Goal: Information Seeking & Learning: Check status

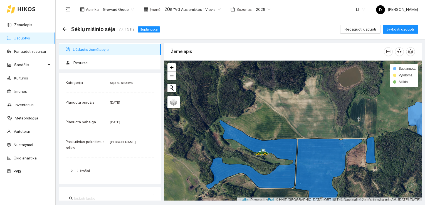
click at [90, 50] on span "Užduotis žemėlapyje" at bounding box center [114, 49] width 83 height 11
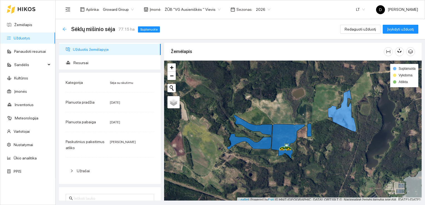
click at [65, 29] on icon "arrow-left" at bounding box center [64, 29] width 4 height 4
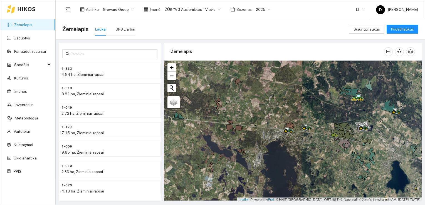
scroll to position [1, 0]
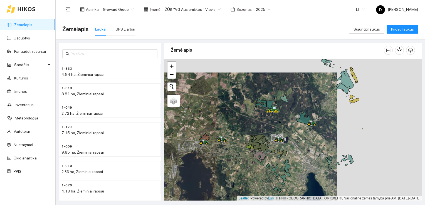
drag, startPoint x: 348, startPoint y: 120, endPoint x: 264, endPoint y: 133, distance: 85.7
click at [264, 133] on div at bounding box center [293, 130] width 258 height 142
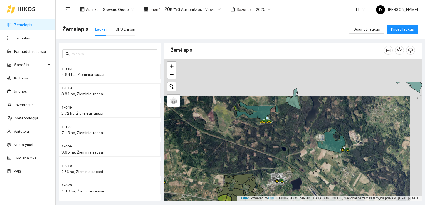
drag, startPoint x: 275, startPoint y: 99, endPoint x: 263, endPoint y: 136, distance: 39.1
click at [263, 136] on div at bounding box center [293, 130] width 258 height 142
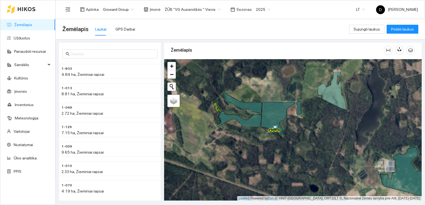
drag, startPoint x: 257, startPoint y: 129, endPoint x: 268, endPoint y: 163, distance: 35.4
click at [268, 163] on div at bounding box center [293, 130] width 258 height 142
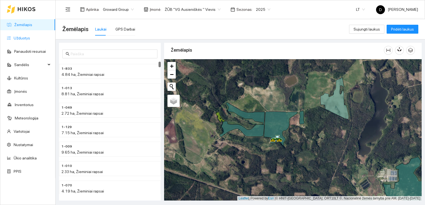
click at [25, 38] on link "Užduotys" at bounding box center [22, 38] width 16 height 4
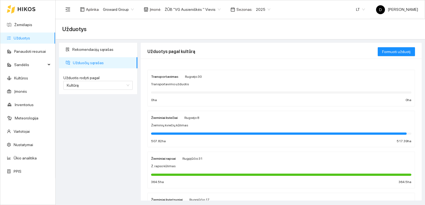
click at [259, 9] on span "2025" at bounding box center [263, 9] width 14 height 8
click at [254, 74] on div "2026" at bounding box center [256, 74] width 14 height 6
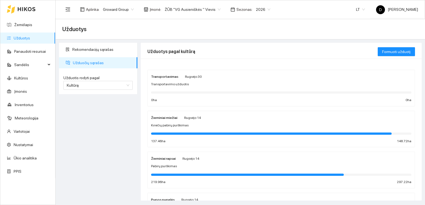
click at [254, 26] on div "Užduotys" at bounding box center [240, 29] width 356 height 11
click at [90, 64] on span "Užduočių sąrašas" at bounding box center [103, 62] width 60 height 11
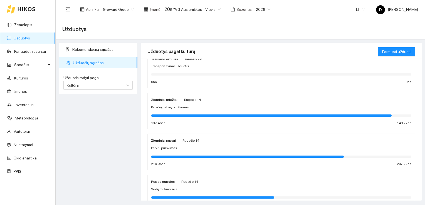
scroll to position [28, 0]
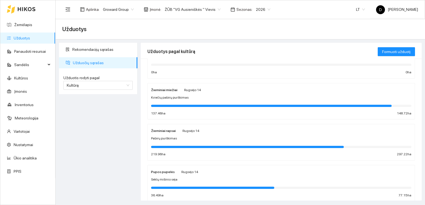
click at [167, 95] on span "Kviečių pabirų purškimas" at bounding box center [170, 97] width 38 height 5
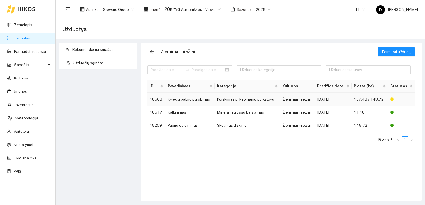
click at [200, 99] on td "Kviečių pabirų purškimas" at bounding box center [191, 99] width 50 height 13
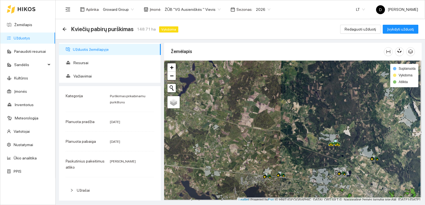
scroll to position [1, 0]
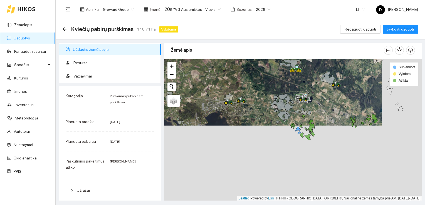
drag, startPoint x: 319, startPoint y: 174, endPoint x: 280, endPoint y: 101, distance: 82.5
click at [280, 101] on icon at bounding box center [281, 100] width 5 height 3
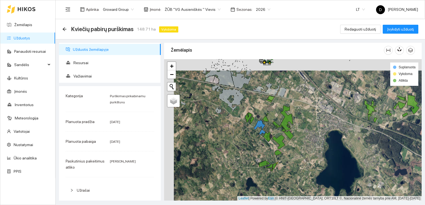
drag, startPoint x: 319, startPoint y: 135, endPoint x: 328, endPoint y: 147, distance: 14.8
click at [328, 147] on div at bounding box center [293, 130] width 258 height 142
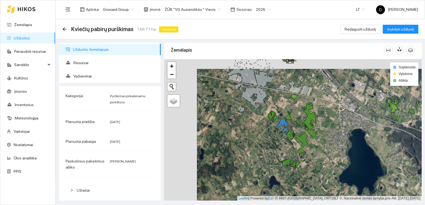
drag, startPoint x: 298, startPoint y: 152, endPoint x: 322, endPoint y: 150, distance: 23.4
click at [322, 150] on div at bounding box center [293, 130] width 258 height 142
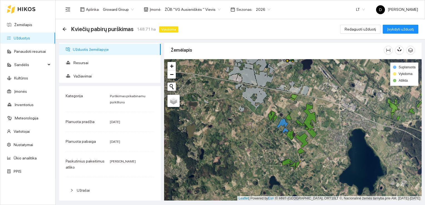
click at [237, 29] on div "Kviečių pabirų purškimas 148.71 ha Vykdoma Redaguoti užduotį Įvykdyti užduotį" at bounding box center [240, 29] width 356 height 11
click at [65, 28] on icon "arrow-left" at bounding box center [64, 29] width 4 height 4
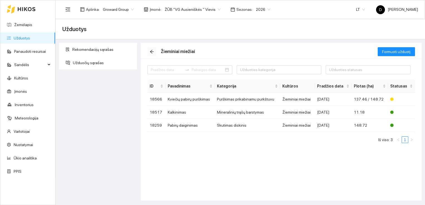
click at [151, 52] on icon "arrow-left" at bounding box center [152, 52] width 4 height 4
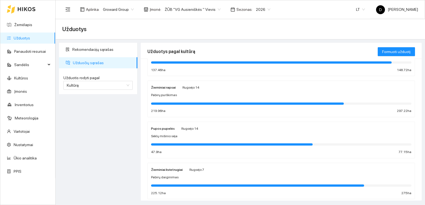
scroll to position [83, 0]
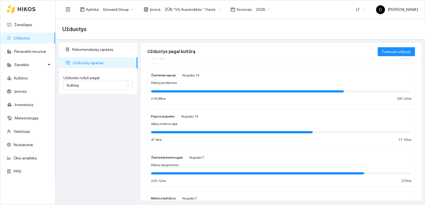
click at [198, 130] on div at bounding box center [281, 132] width 260 height 6
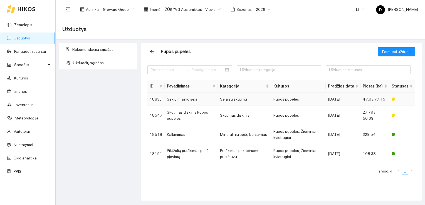
click at [228, 99] on td "Sėja su skutimu" at bounding box center [244, 99] width 53 height 13
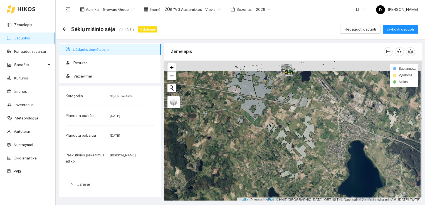
scroll to position [1, 0]
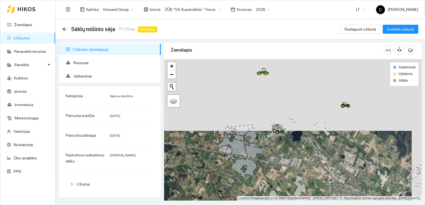
drag, startPoint x: 230, startPoint y: 89, endPoint x: 218, endPoint y: 169, distance: 80.7
click at [218, 169] on div at bounding box center [293, 130] width 258 height 142
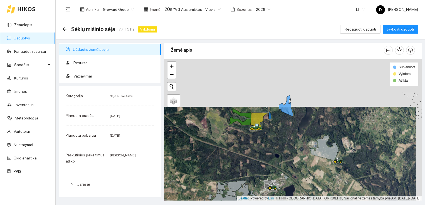
drag, startPoint x: 249, startPoint y: 113, endPoint x: 242, endPoint y: 152, distance: 39.8
click at [242, 152] on div at bounding box center [293, 130] width 258 height 142
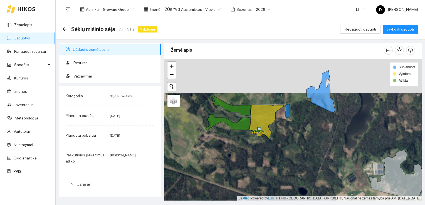
drag, startPoint x: 258, startPoint y: 110, endPoint x: 302, endPoint y: 132, distance: 48.5
click at [302, 132] on div at bounding box center [293, 130] width 258 height 142
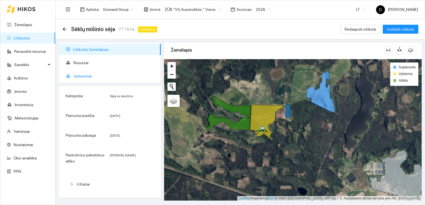
click at [83, 74] on span "Važiavimai" at bounding box center [114, 76] width 83 height 11
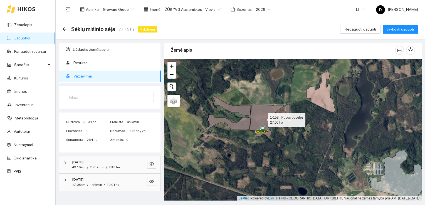
click at [273, 120] on icon at bounding box center [266, 122] width 33 height 34
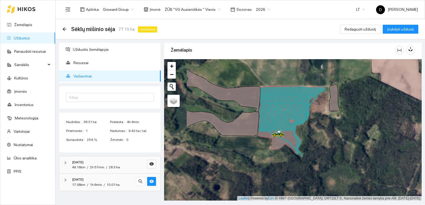
drag, startPoint x: 241, startPoint y: 100, endPoint x: 290, endPoint y: 110, distance: 49.7
click at [289, 110] on icon at bounding box center [284, 128] width 51 height 53
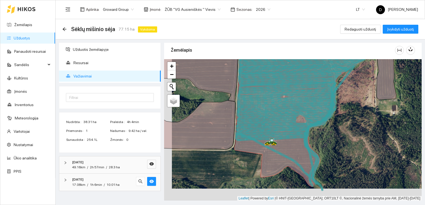
drag, startPoint x: 288, startPoint y: 160, endPoint x: 296, endPoint y: 147, distance: 14.5
click at [296, 147] on icon at bounding box center [301, 118] width 134 height 137
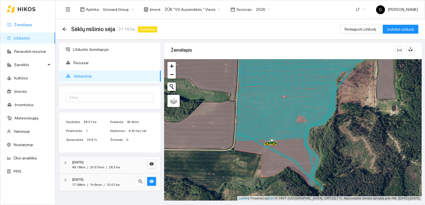
click at [25, 27] on link "Žemėlapis" at bounding box center [23, 25] width 18 height 4
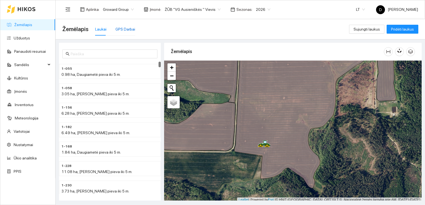
click at [126, 28] on div "GPS Darbai" at bounding box center [125, 29] width 20 height 6
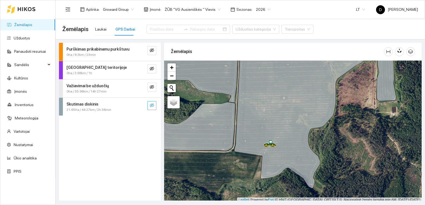
click at [154, 106] on icon "eye-invisible" at bounding box center [152, 105] width 4 height 4
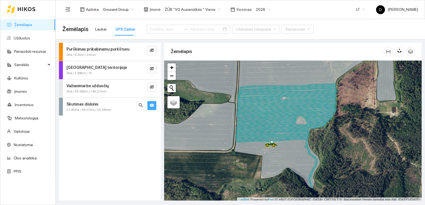
click at [68, 106] on span "Skutimas diskinis" at bounding box center [82, 104] width 32 height 6
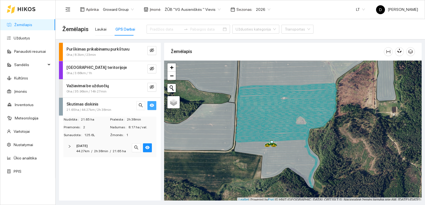
click at [70, 146] on icon "right" at bounding box center [69, 146] width 3 height 3
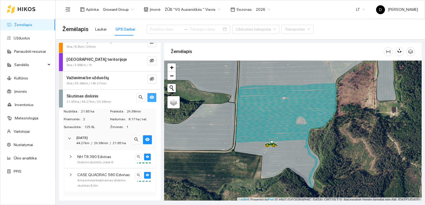
scroll to position [13, 0]
click at [105, 175] on span "CASE QUADRAC 580 Edvinas" at bounding box center [103, 175] width 53 height 6
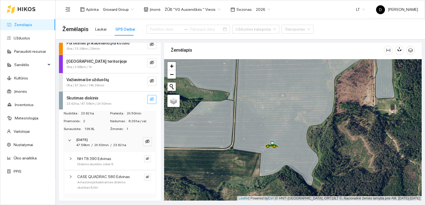
scroll to position [0, 0]
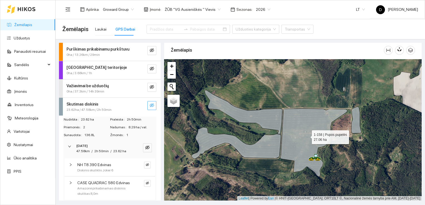
click at [305, 159] on icon at bounding box center [313, 143] width 67 height 68
click at [110, 192] on span "Amazonė prikabinamas diskinis skutikas 8,0m" at bounding box center [105, 191] width 56 height 11
click at [146, 187] on button "button" at bounding box center [147, 183] width 7 height 7
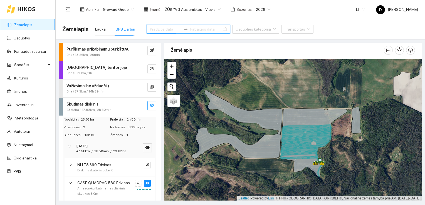
click at [160, 29] on input at bounding box center [165, 29] width 31 height 6
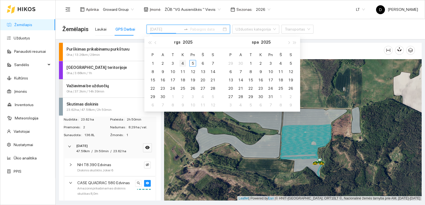
type input "[DATE]"
click at [185, 63] on div "4" at bounding box center [182, 63] width 7 height 7
click at [184, 63] on div "4" at bounding box center [182, 63] width 7 height 7
type input "[DATE]"
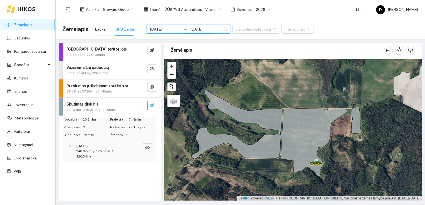
click at [154, 105] on button "button" at bounding box center [151, 105] width 9 height 9
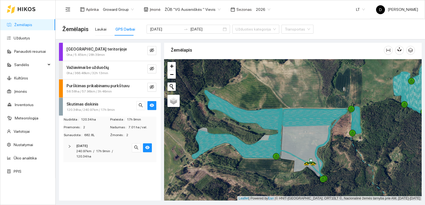
click at [120, 175] on div "Darbas teritorijoje 0ha / 5.45km / 28h 39min Važiavimai be užduočių 0ha / 366.4…" at bounding box center [110, 122] width 102 height 158
click at [24, 38] on link "Užduotys" at bounding box center [22, 38] width 16 height 4
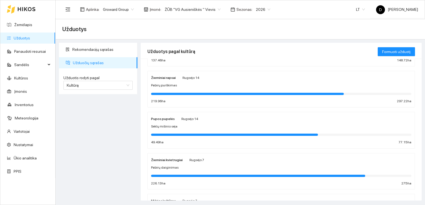
scroll to position [83, 0]
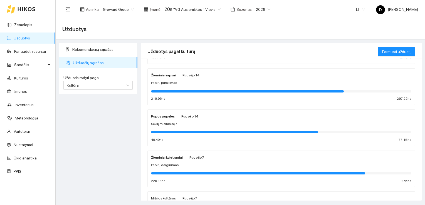
click at [165, 122] on span "Sėklų mišinio sėja" at bounding box center [164, 124] width 26 height 5
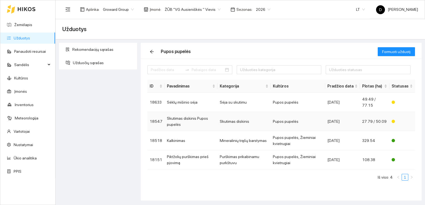
click at [175, 120] on td "Skutimas diskinis Pupos pupelės" at bounding box center [191, 121] width 53 height 19
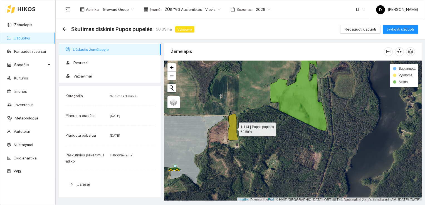
scroll to position [1, 0]
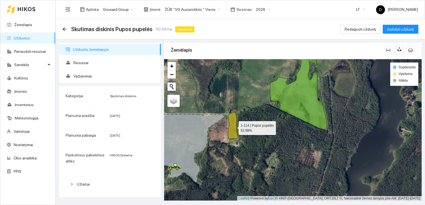
click at [234, 128] on icon at bounding box center [233, 125] width 10 height 27
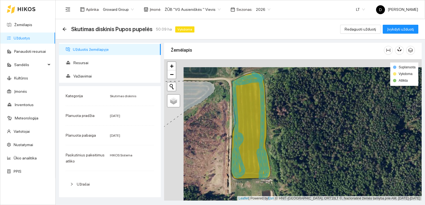
drag, startPoint x: 282, startPoint y: 126, endPoint x: 302, endPoint y: 134, distance: 21.1
click at [302, 134] on div at bounding box center [293, 130] width 258 height 142
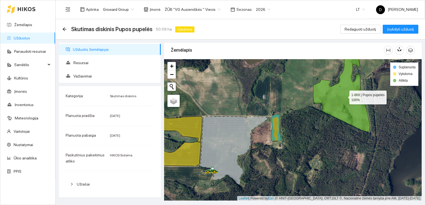
click at [345, 100] on icon at bounding box center [341, 90] width 57 height 84
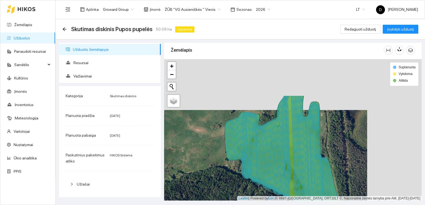
drag, startPoint x: 347, startPoint y: 98, endPoint x: 291, endPoint y: 141, distance: 70.2
click at [292, 143] on icon at bounding box center [282, 156] width 114 height 121
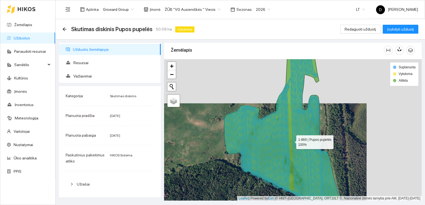
click at [291, 141] on icon at bounding box center [281, 128] width 114 height 166
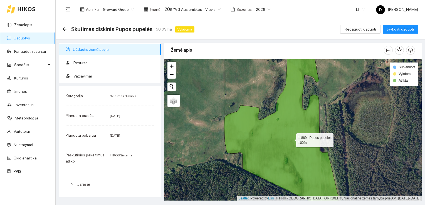
click at [291, 139] on icon at bounding box center [281, 128] width 114 height 166
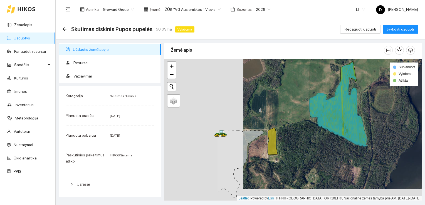
drag, startPoint x: 257, startPoint y: 156, endPoint x: 347, endPoint y: 140, distance: 91.8
click at [346, 141] on div at bounding box center [293, 130] width 258 height 142
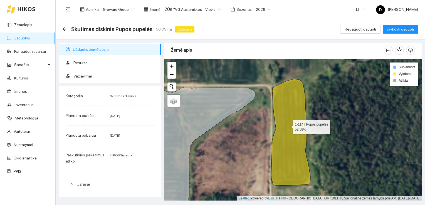
click at [288, 125] on icon at bounding box center [290, 132] width 39 height 107
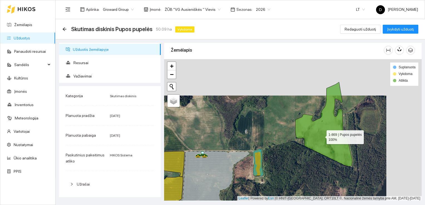
drag, startPoint x: 357, startPoint y: 99, endPoint x: 322, endPoint y: 136, distance: 50.8
click at [322, 136] on icon at bounding box center [323, 124] width 57 height 84
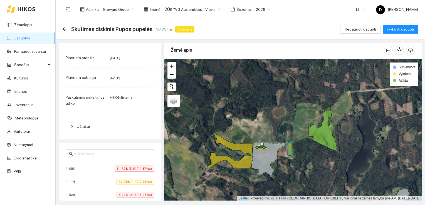
scroll to position [0, 0]
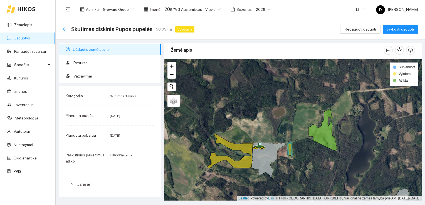
click at [65, 29] on icon "arrow-left" at bounding box center [64, 29] width 4 height 4
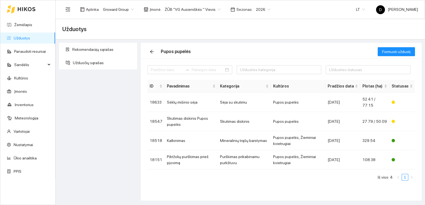
click at [28, 38] on link "Užduotys" at bounding box center [22, 38] width 16 height 4
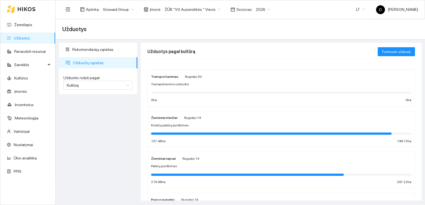
click at [94, 62] on span "Užduočių sąrašas" at bounding box center [103, 62] width 60 height 11
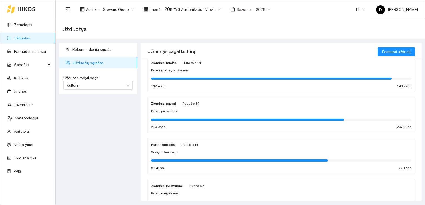
scroll to position [56, 0]
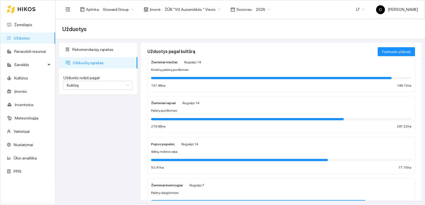
click at [169, 152] on span "Sėklų mišinio sėja" at bounding box center [164, 151] width 26 height 5
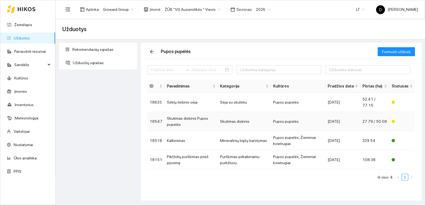
click at [177, 122] on td "Skutimas diskinis Pupos pupelės" at bounding box center [191, 121] width 53 height 19
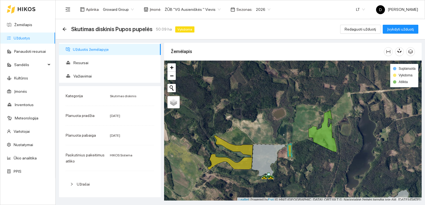
click at [237, 28] on div "Skutimas diskinis Pupos pupelės 50.09 ha Vykdoma Redaguoti užduotį Įvykdyti užd…" at bounding box center [240, 29] width 356 height 11
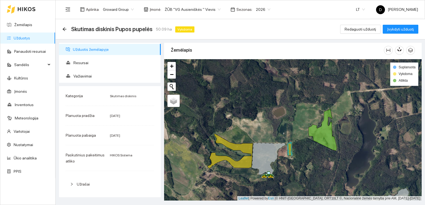
click at [265, 167] on icon at bounding box center [268, 160] width 33 height 34
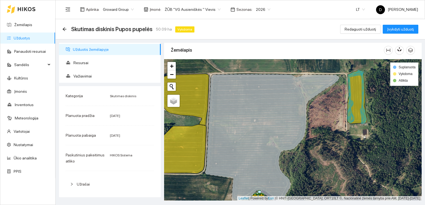
click at [275, 32] on div "Skutimas diskinis Pupos pupelės 50.09 ha Vykdoma Redaguoti užduotį Įvykdyti užd…" at bounding box center [240, 29] width 356 height 11
click at [300, 30] on div "Skutimas diskinis Pupos pupelės 50.09 ha Vykdoma Redaguoti užduotį Įvykdyti užd…" at bounding box center [240, 29] width 356 height 11
click at [21, 38] on link "Užduotys" at bounding box center [22, 38] width 16 height 4
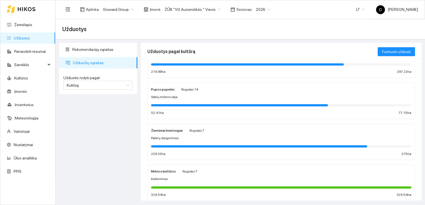
scroll to position [167, 0]
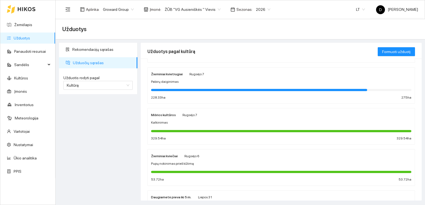
click at [173, 76] on div "Žieminiai kvietrugiai" at bounding box center [167, 74] width 32 height 6
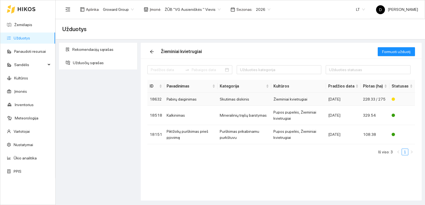
click at [185, 99] on td "Pabirų daiginimas" at bounding box center [190, 99] width 53 height 13
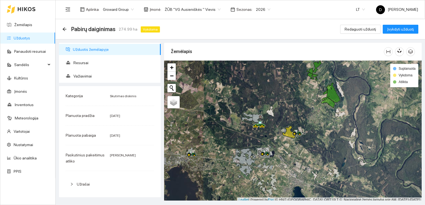
scroll to position [1, 0]
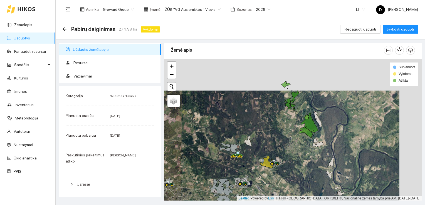
drag, startPoint x: 326, startPoint y: 104, endPoint x: 303, endPoint y: 135, distance: 38.7
click at [303, 135] on div at bounding box center [293, 130] width 258 height 142
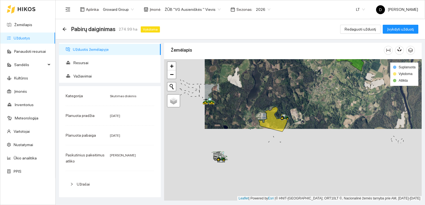
drag, startPoint x: 278, startPoint y: 171, endPoint x: 323, endPoint y: 93, distance: 89.7
click at [323, 93] on div at bounding box center [293, 130] width 258 height 142
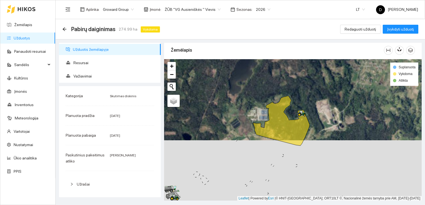
drag, startPoint x: 282, startPoint y: 128, endPoint x: 337, endPoint y: 123, distance: 54.7
click at [337, 123] on div at bounding box center [293, 130] width 258 height 142
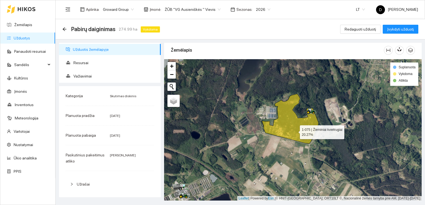
click at [295, 130] on icon at bounding box center [290, 119] width 56 height 50
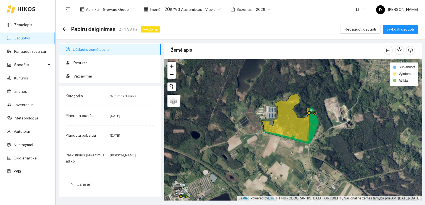
click at [62, 29] on div "Pabirų daiginimas 274.99 ha Vykdoma Redaguoti užduotį Įvykdyti užduotį" at bounding box center [240, 29] width 369 height 20
click at [64, 28] on icon "arrow-left" at bounding box center [64, 29] width 4 height 4
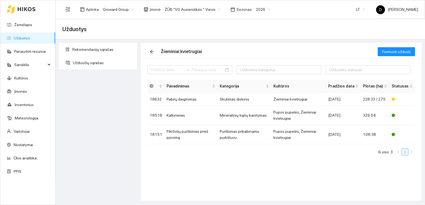
click at [22, 39] on link "Užduotys" at bounding box center [22, 38] width 16 height 4
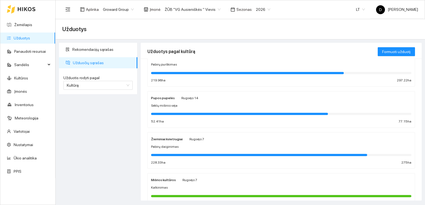
scroll to position [111, 0]
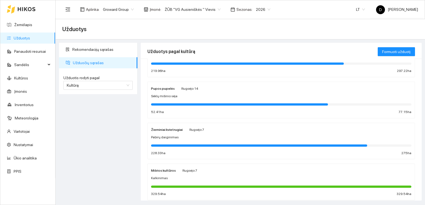
click at [166, 93] on div "Pupos pupelės [DATE] Sėklų mišinio sėja 52.41 ha 77.15 ha" at bounding box center [281, 99] width 260 height 29
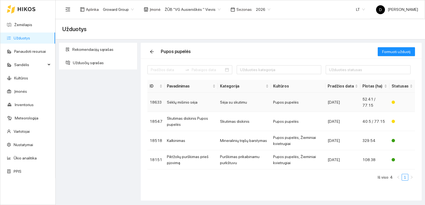
click at [188, 100] on td "Sėklų mišinio sėja" at bounding box center [191, 102] width 53 height 19
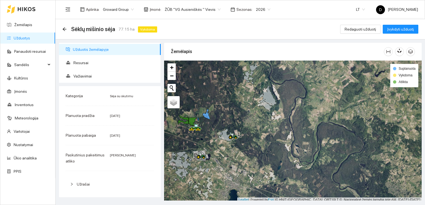
scroll to position [1, 0]
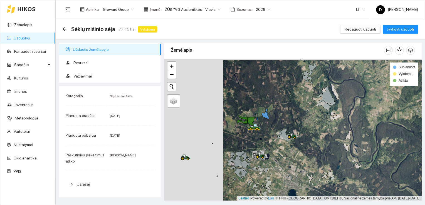
drag, startPoint x: 206, startPoint y: 127, endPoint x: 265, endPoint y: 128, distance: 59.0
click at [265, 128] on div at bounding box center [293, 130] width 258 height 142
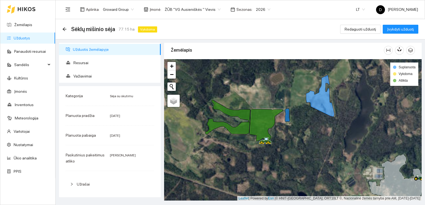
drag, startPoint x: 241, startPoint y: 130, endPoint x: 292, endPoint y: 139, distance: 51.8
click at [292, 139] on div at bounding box center [293, 130] width 258 height 142
click at [84, 76] on span "Važiavimai" at bounding box center [114, 76] width 83 height 11
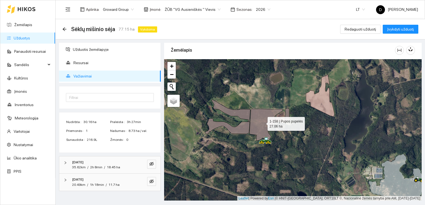
click at [260, 121] on icon at bounding box center [266, 126] width 33 height 34
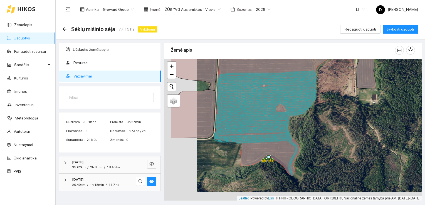
drag, startPoint x: 243, startPoint y: 126, endPoint x: 276, endPoint y: 117, distance: 34.6
click at [276, 117] on icon at bounding box center [265, 123] width 103 height 105
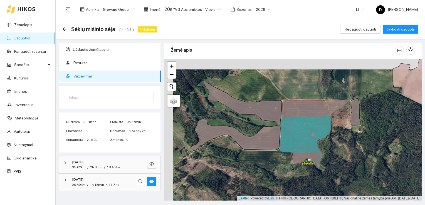
drag, startPoint x: 332, startPoint y: 145, endPoint x: 340, endPoint y: 154, distance: 12.6
click at [340, 154] on div at bounding box center [293, 130] width 258 height 142
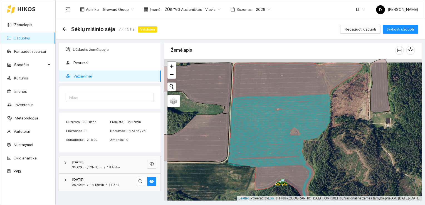
drag, startPoint x: 342, startPoint y: 149, endPoint x: 346, endPoint y: 152, distance: 5.3
click at [346, 152] on div at bounding box center [293, 130] width 258 height 142
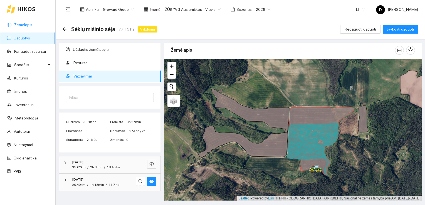
click at [20, 26] on link "Žemėlapis" at bounding box center [23, 25] width 18 height 4
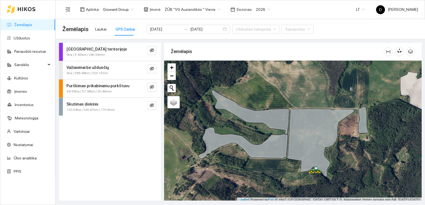
click at [102, 151] on div "Darbas teritorijoje 0ha / 5.45km / 28h 39min Važiavimai be užduočių 0ha / 366.4…" at bounding box center [110, 122] width 102 height 158
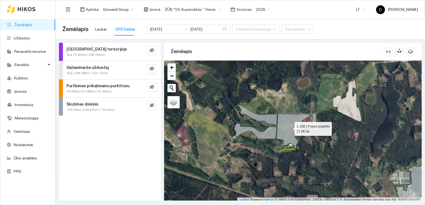
scroll to position [1, 0]
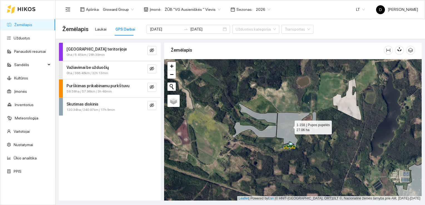
click at [294, 127] on icon at bounding box center [293, 130] width 33 height 34
click at [152, 104] on icon "eye-invisible" at bounding box center [152, 105] width 4 height 4
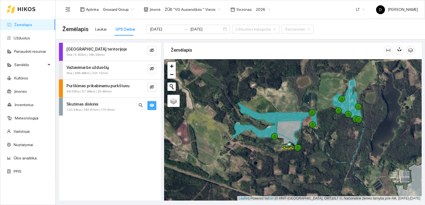
click at [122, 105] on div "Skutimas diskinis" at bounding box center [100, 104] width 68 height 6
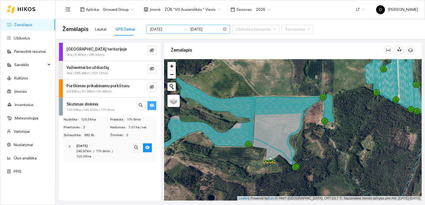
click at [172, 29] on input "[DATE]" at bounding box center [165, 29] width 31 height 6
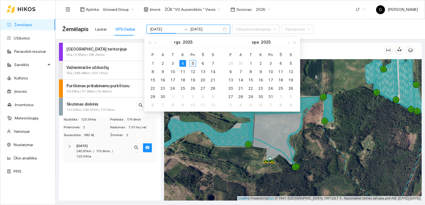
type input "[DATE]"
click at [194, 63] on div "5" at bounding box center [192, 63] width 7 height 7
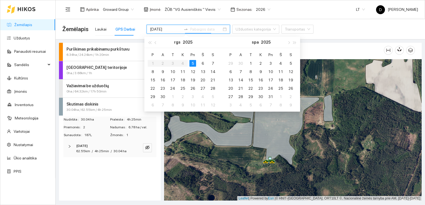
click at [194, 64] on div "5" at bounding box center [192, 63] width 7 height 7
type input "[DATE]"
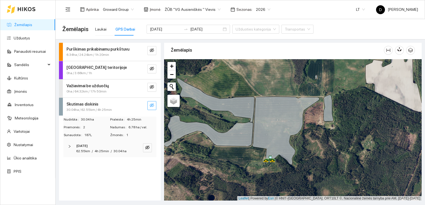
click at [126, 172] on div "Purškimas prikabinamu purkštuvu 6.34ha / 24.24km / 1h 20min Darbas teritorijoje…" at bounding box center [110, 122] width 102 height 158
click at [147, 147] on icon "eye-invisible" at bounding box center [147, 148] width 4 height 4
click at [94, 184] on div "Purškimas prikabinamu purkštuvu 8.96ha / 27.87km / 1h 35min Darbas teritorijoje…" at bounding box center [110, 122] width 102 height 158
click at [107, 174] on div "Purškimas prikabinamu purkštuvu 8.96ha / 27.87km / 1h 35min Darbas teritorijoje…" at bounding box center [110, 122] width 102 height 158
click at [280, 130] on icon at bounding box center [285, 131] width 67 height 68
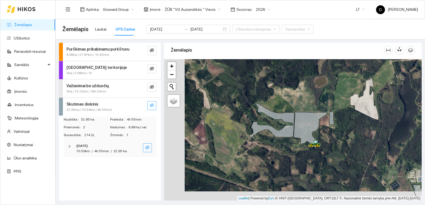
drag, startPoint x: 293, startPoint y: 107, endPoint x: 314, endPoint y: 97, distance: 22.9
click at [314, 97] on div at bounding box center [293, 130] width 258 height 142
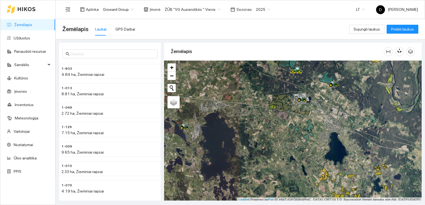
scroll to position [1, 0]
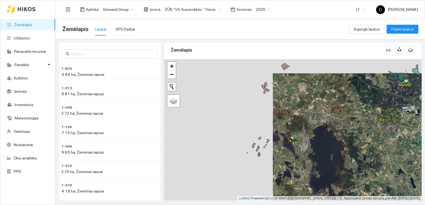
drag, startPoint x: 199, startPoint y: 125, endPoint x: 308, endPoint y: 140, distance: 109.7
click at [308, 140] on div at bounding box center [293, 130] width 258 height 142
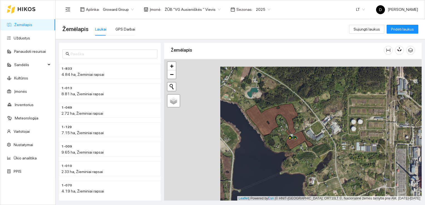
drag, startPoint x: 243, startPoint y: 116, endPoint x: 299, endPoint y: 124, distance: 57.0
click at [299, 124] on div at bounding box center [293, 130] width 258 height 142
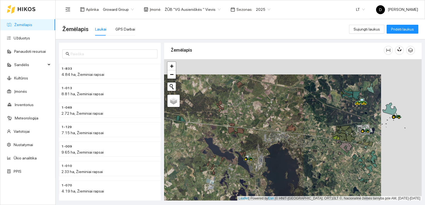
drag, startPoint x: 335, startPoint y: 131, endPoint x: 294, endPoint y: 146, distance: 44.0
click at [294, 146] on div at bounding box center [293, 130] width 258 height 142
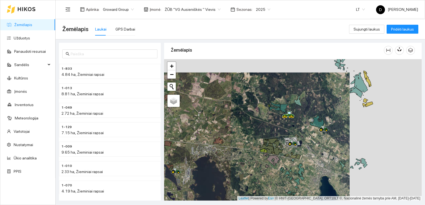
drag, startPoint x: 370, startPoint y: 125, endPoint x: 298, endPoint y: 139, distance: 73.3
click at [298, 139] on icon at bounding box center [293, 142] width 16 height 7
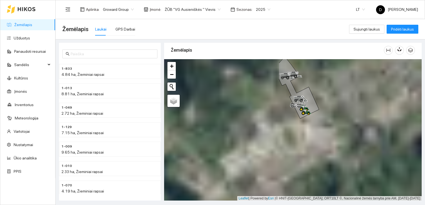
drag, startPoint x: 219, startPoint y: 172, endPoint x: 372, endPoint y: 110, distance: 164.6
click at [372, 110] on div at bounding box center [293, 130] width 258 height 142
